Goal: Task Accomplishment & Management: Manage account settings

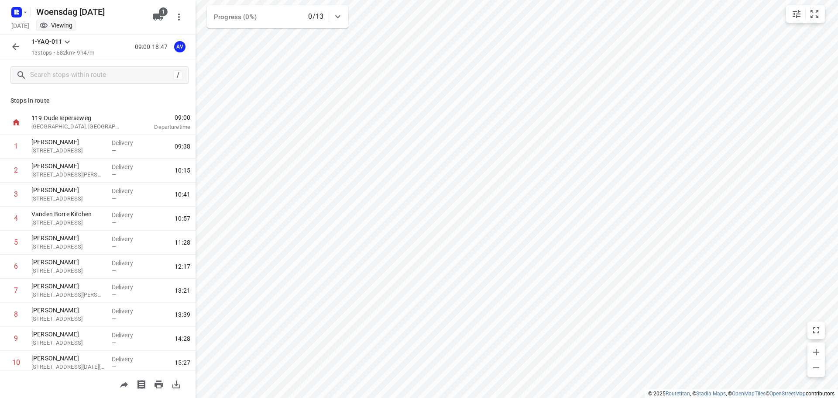
click at [20, 14] on rect "button" at bounding box center [16, 12] width 10 height 10
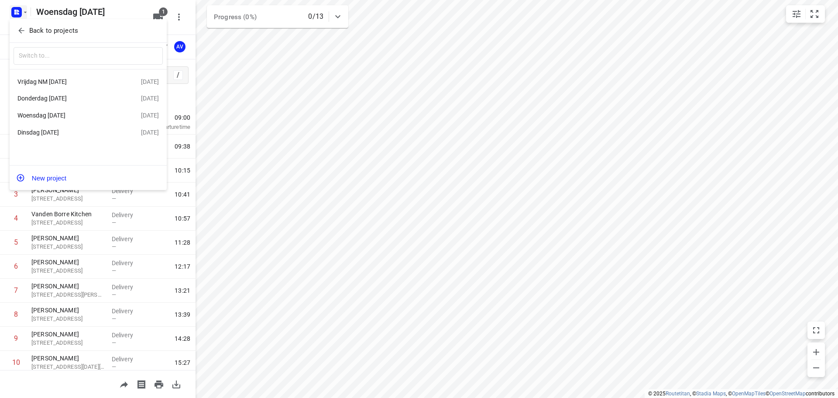
click at [65, 131] on div "Dinsdag [DATE]" at bounding box center [67, 132] width 100 height 7
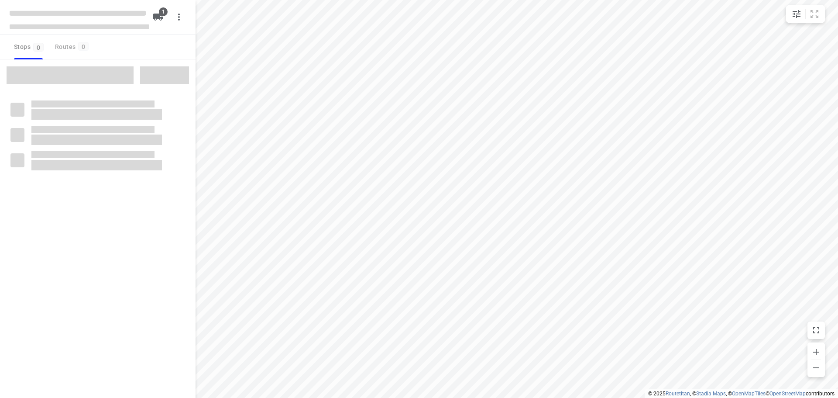
type input "distance"
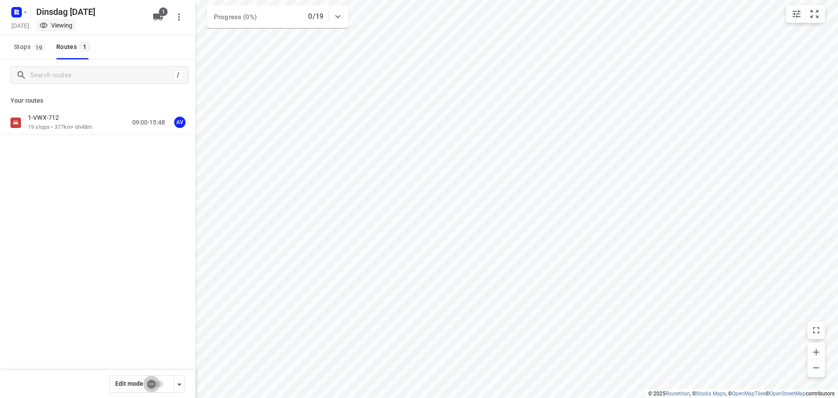
click at [158, 381] on input "checkbox" at bounding box center [152, 383] width 50 height 17
checkbox input "true"
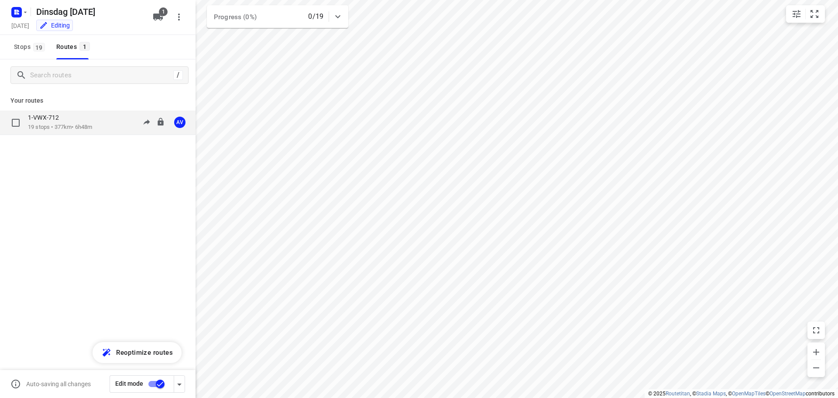
click at [98, 123] on div "1-VWX-712 19 stops • 377km • 6h48m 09:00-15:48 AV" at bounding box center [112, 122] width 168 height 18
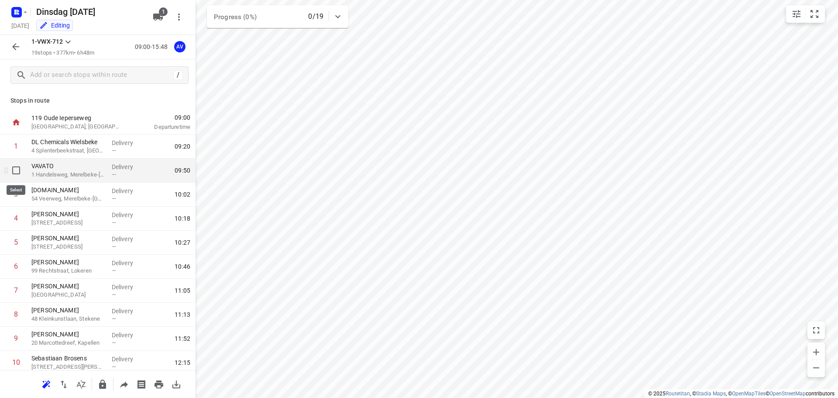
click at [16, 170] on input "checkbox" at bounding box center [15, 169] width 17 height 17
checkbox input "true"
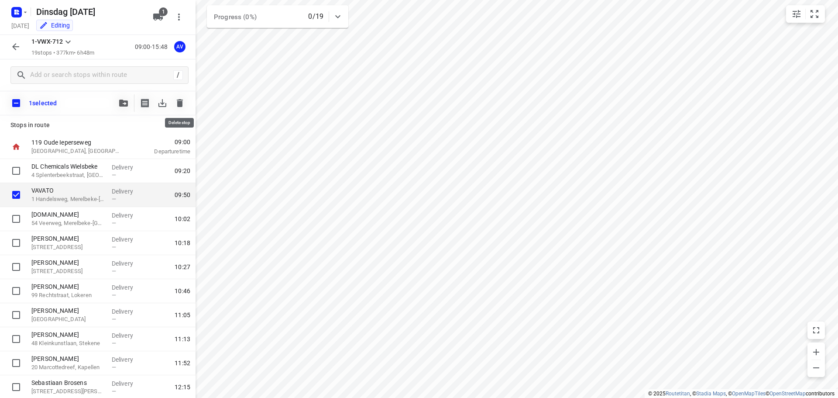
click at [180, 100] on icon "button" at bounding box center [180, 103] width 10 height 10
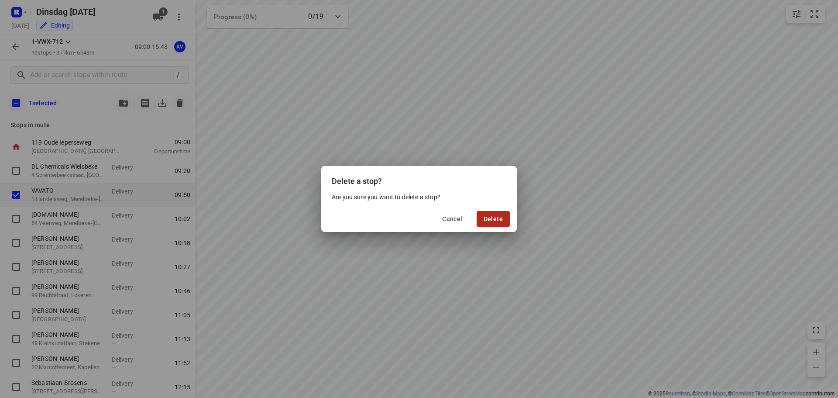
click at [489, 219] on span "Delete" at bounding box center [493, 218] width 19 height 7
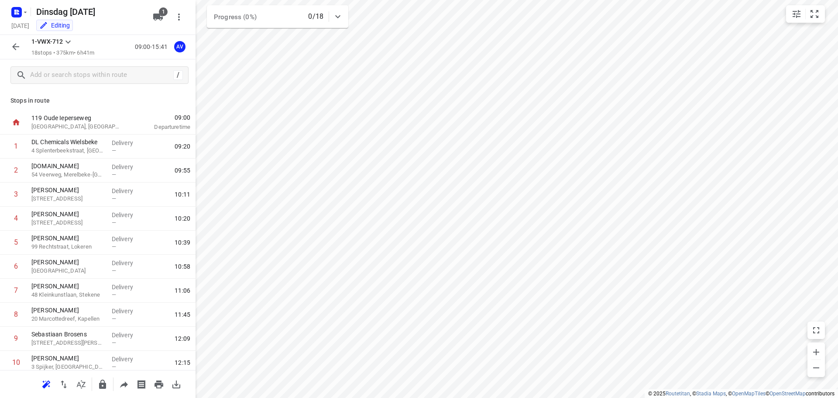
click at [17, 46] on icon "button" at bounding box center [15, 46] width 10 height 10
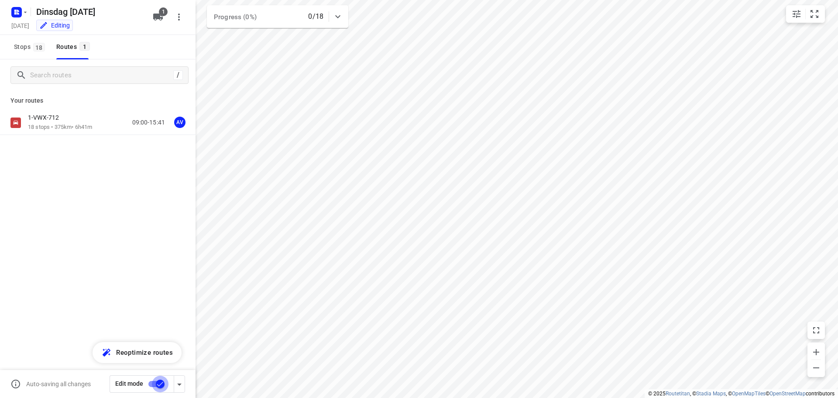
click at [151, 382] on input "checkbox" at bounding box center [160, 383] width 50 height 17
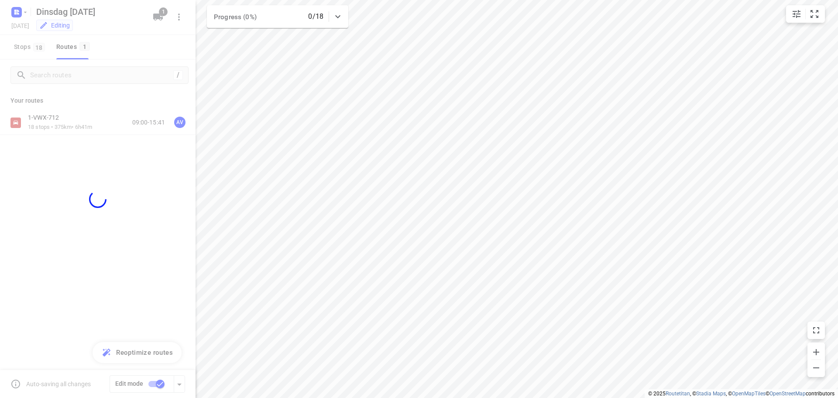
checkbox input "false"
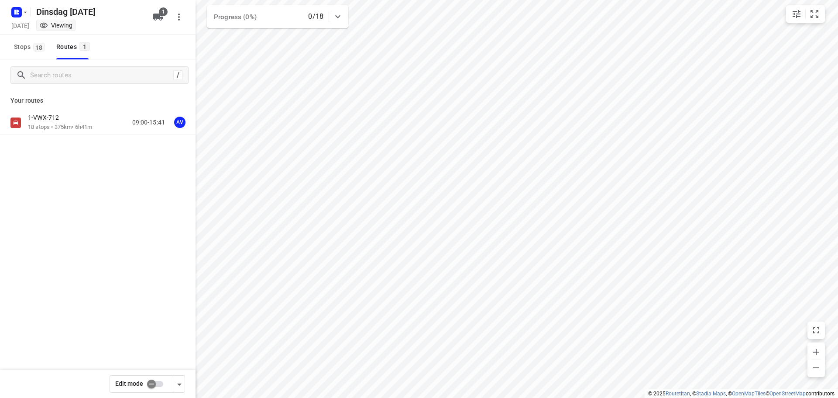
click at [98, 124] on div "1-VWX-712 18 stops • 375km • 6h41m 09:00-15:41 AV" at bounding box center [112, 122] width 168 height 18
